Goal: Use online tool/utility

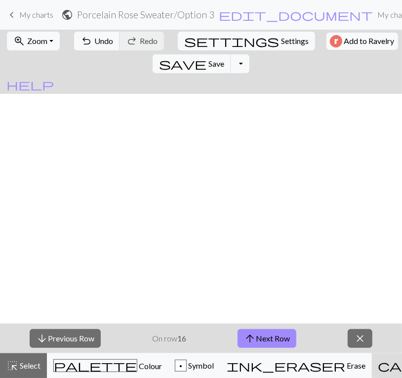
click at [266, 340] on button "arrow_upward Next Row" at bounding box center [266, 338] width 59 height 19
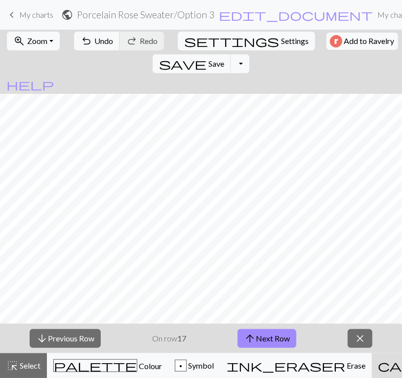
click at [266, 340] on button "arrow_upward Next Row" at bounding box center [266, 338] width 59 height 19
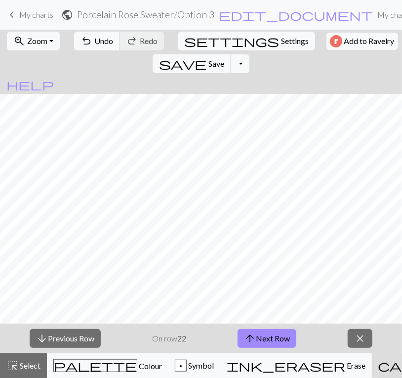
click at [266, 340] on button "arrow_upward Next Row" at bounding box center [266, 338] width 59 height 19
click at [77, 337] on button "arrow_downward Previous Row" at bounding box center [65, 338] width 71 height 19
click at [269, 333] on button "arrow_upward Next Row" at bounding box center [266, 338] width 59 height 19
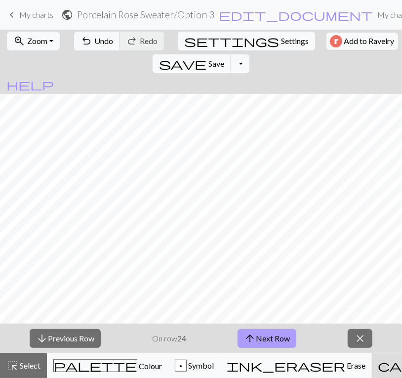
click at [269, 333] on button "arrow_upward Next Row" at bounding box center [266, 338] width 59 height 19
click at [367, 344] on button "close" at bounding box center [359, 338] width 25 height 19
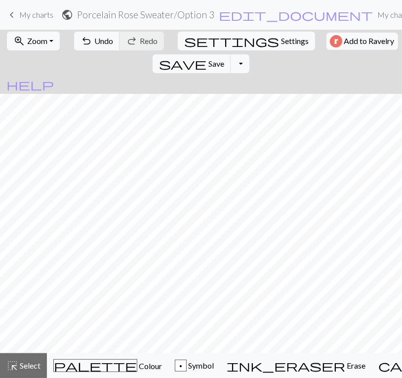
scroll to position [289, 0]
click at [34, 362] on span "Select" at bounding box center [29, 364] width 22 height 9
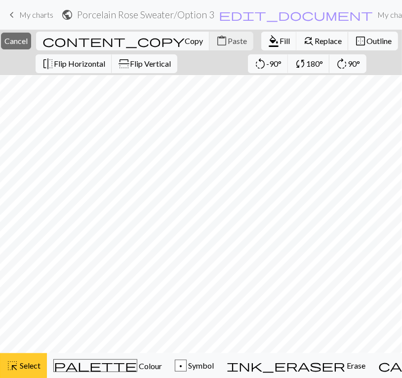
click at [19, 368] on span "Select" at bounding box center [29, 364] width 22 height 9
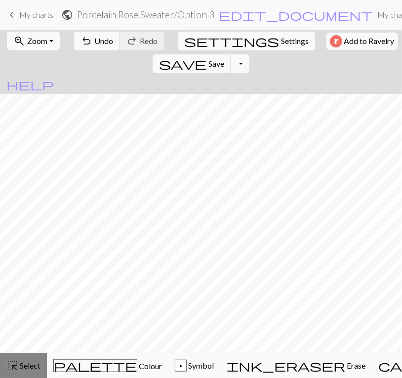
click at [27, 367] on span "Select" at bounding box center [29, 364] width 22 height 9
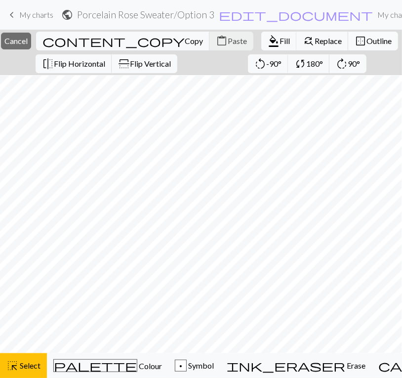
click at [366, 40] on span "Outline" at bounding box center [378, 40] width 25 height 9
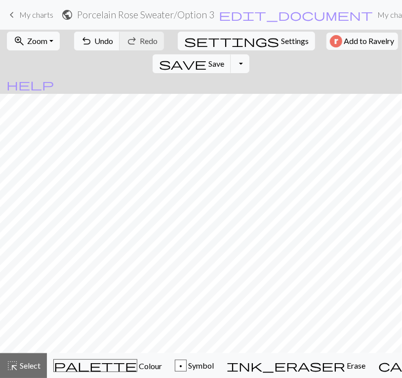
scroll to position [153, 0]
click at [20, 364] on span "Select" at bounding box center [29, 364] width 22 height 9
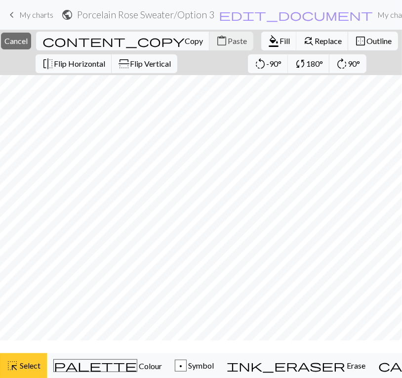
scroll to position [0, 0]
click at [366, 40] on span "Outline" at bounding box center [378, 40] width 25 height 9
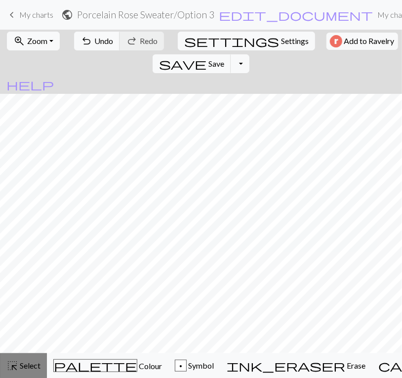
click at [16, 365] on span "highlight_alt" at bounding box center [12, 365] width 12 height 14
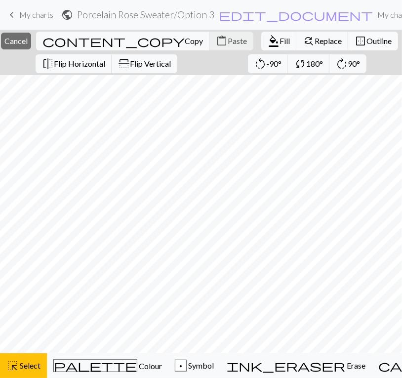
click at [366, 43] on span "Outline" at bounding box center [378, 40] width 25 height 9
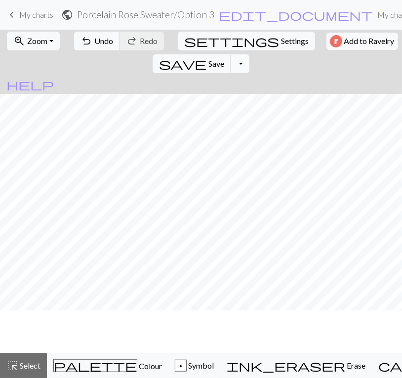
scroll to position [246, 0]
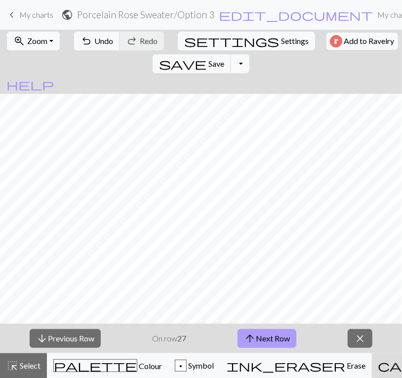
click at [285, 334] on button "arrow_upward Next Row" at bounding box center [266, 338] width 59 height 19
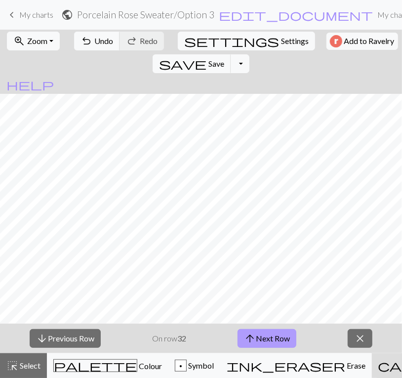
click at [285, 334] on button "arrow_upward Next Row" at bounding box center [266, 338] width 59 height 19
click at [267, 342] on button "arrow_upward Next Row" at bounding box center [266, 338] width 59 height 19
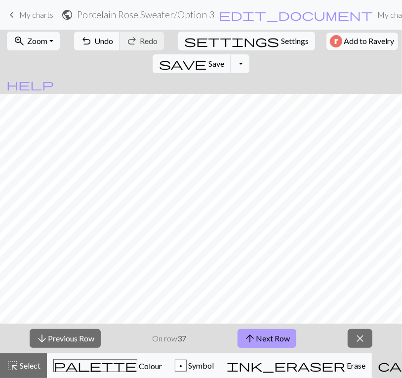
click at [264, 332] on button "arrow_upward Next Row" at bounding box center [266, 338] width 59 height 19
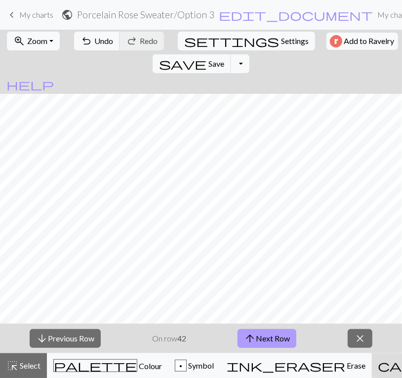
click at [256, 335] on span "arrow_upward" at bounding box center [250, 338] width 12 height 14
click at [253, 333] on span "arrow_upward" at bounding box center [250, 338] width 12 height 14
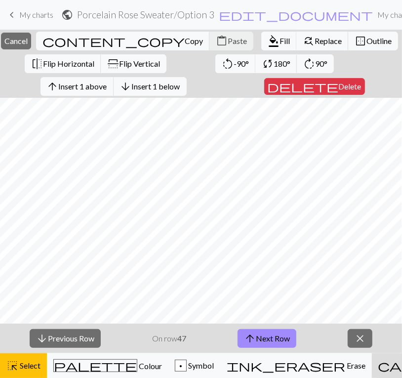
click at [390, 61] on div "close Cancel content_copy Copy content_paste Paste format_color_fill Fill find_…" at bounding box center [201, 64] width 402 height 68
click at [31, 359] on button "highlight_alt Select Select" at bounding box center [23, 365] width 47 height 25
click at [28, 39] on span "Cancel" at bounding box center [15, 40] width 23 height 9
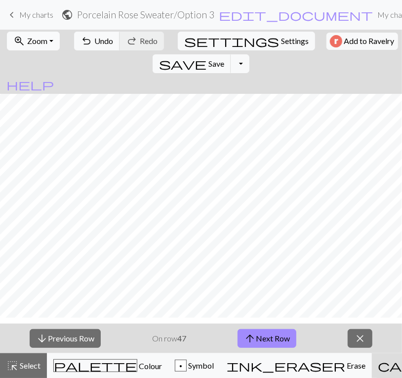
scroll to position [0, 0]
